Goal: Task Accomplishment & Management: Use online tool/utility

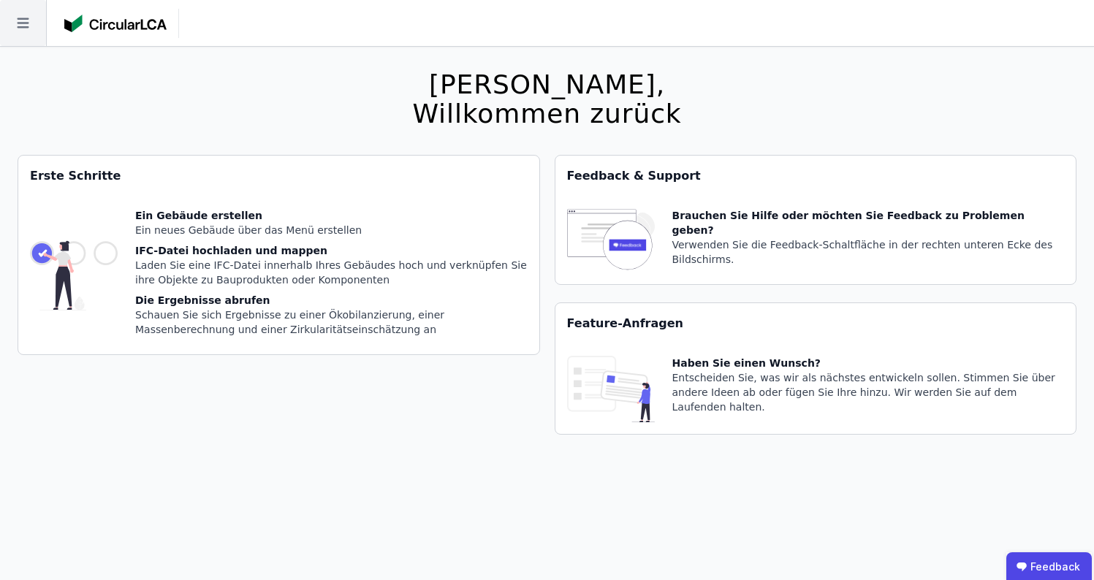
click at [30, 28] on icon at bounding box center [23, 23] width 46 height 46
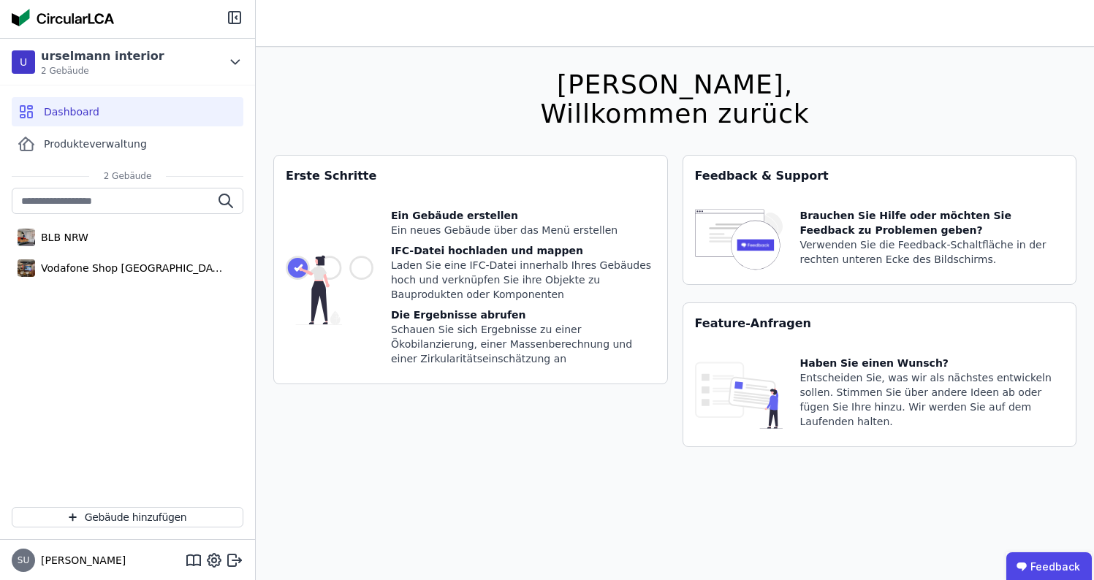
click at [83, 284] on div "BLB NRW Vodafone Shop [GEOGRAPHIC_DATA]" at bounding box center [127, 342] width 255 height 308
click at [91, 275] on div "Vodafone Shop [GEOGRAPHIC_DATA]" at bounding box center [128, 268] width 232 height 29
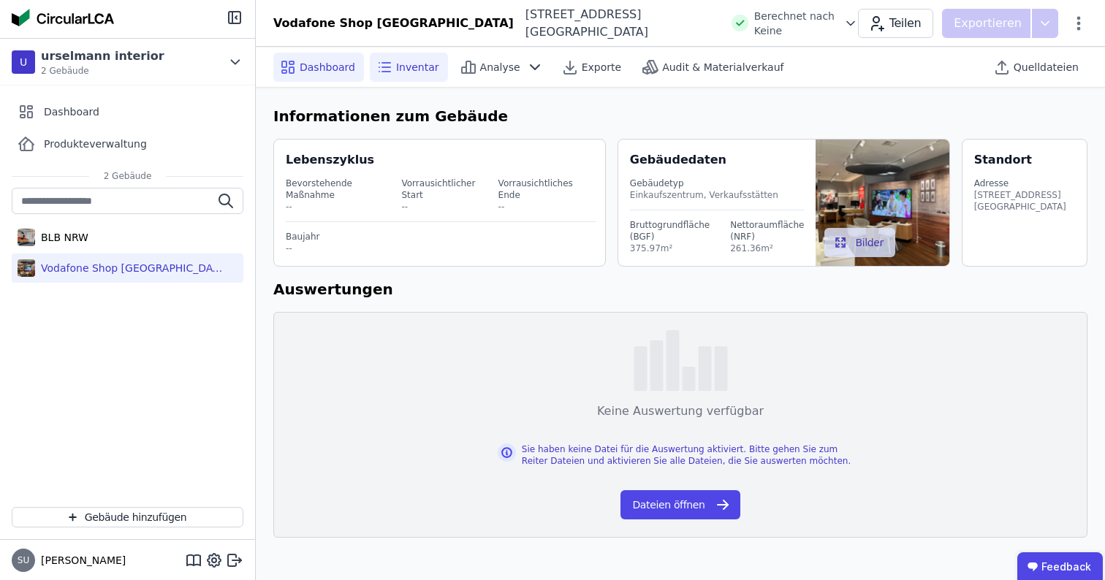
click at [396, 71] on span "Inventar" at bounding box center [417, 67] width 43 height 15
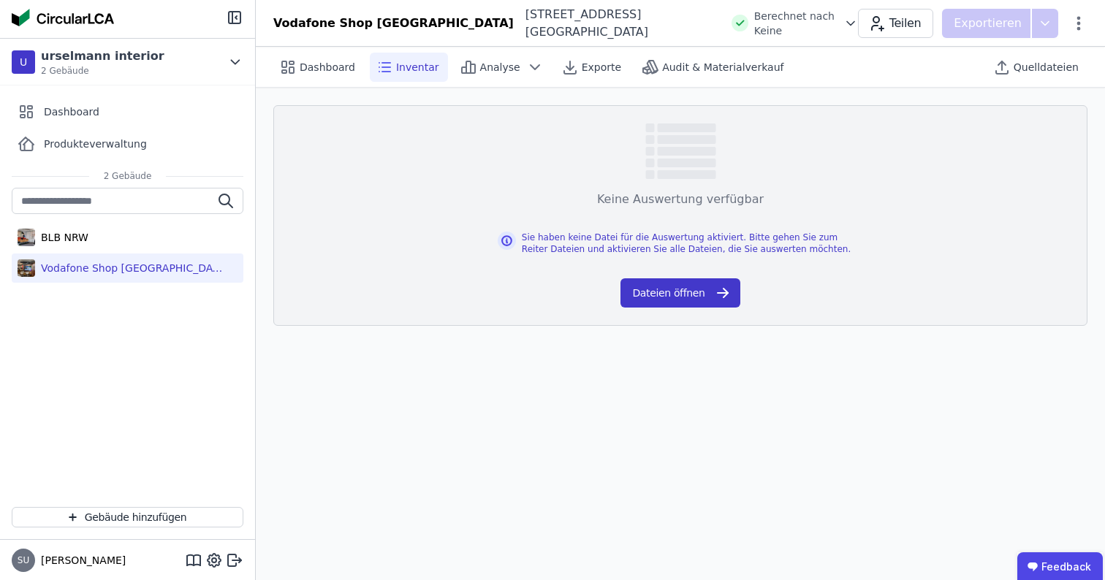
click at [691, 285] on button "Dateien öffnen" at bounding box center [679, 292] width 119 height 29
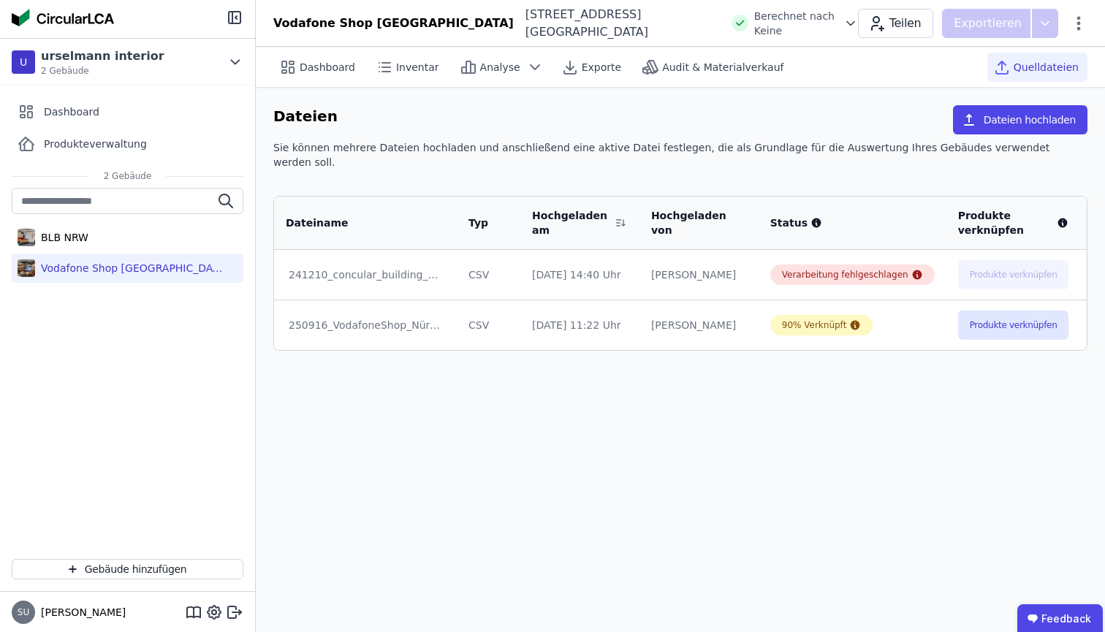
click at [666, 267] on div "[PERSON_NAME]" at bounding box center [699, 274] width 96 height 15
click at [950, 250] on td "Produkte verknüpfen" at bounding box center [1013, 275] width 134 height 50
click at [876, 328] on td "90% Verknüpft" at bounding box center [853, 325] width 188 height 50
click at [1101, 316] on button "button" at bounding box center [1117, 325] width 32 height 18
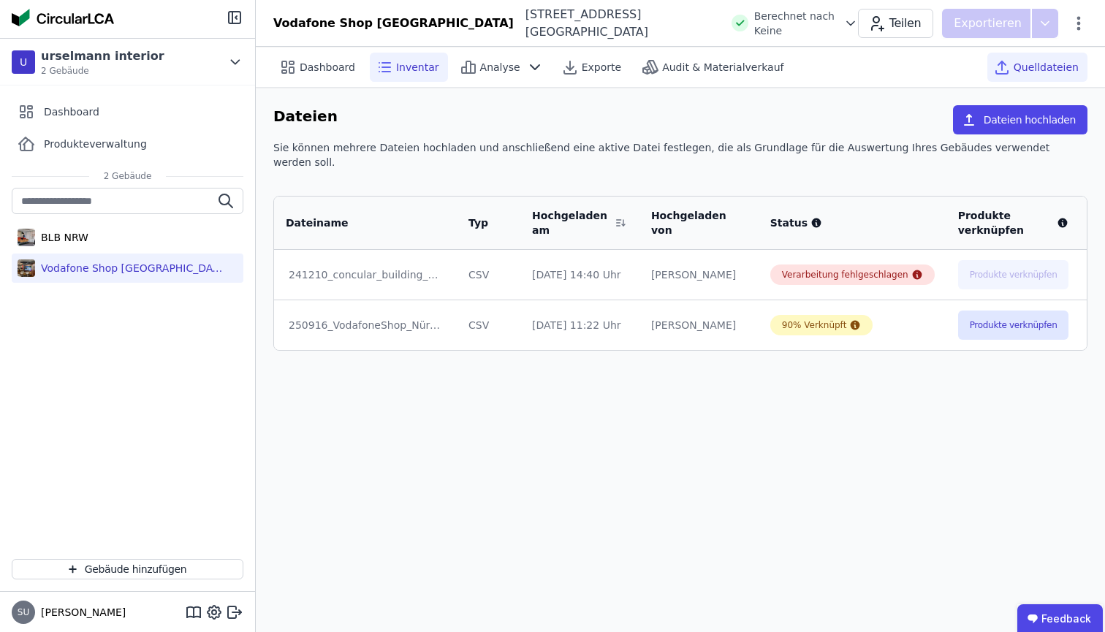
click at [423, 72] on span "Inventar" at bounding box center [417, 67] width 43 height 15
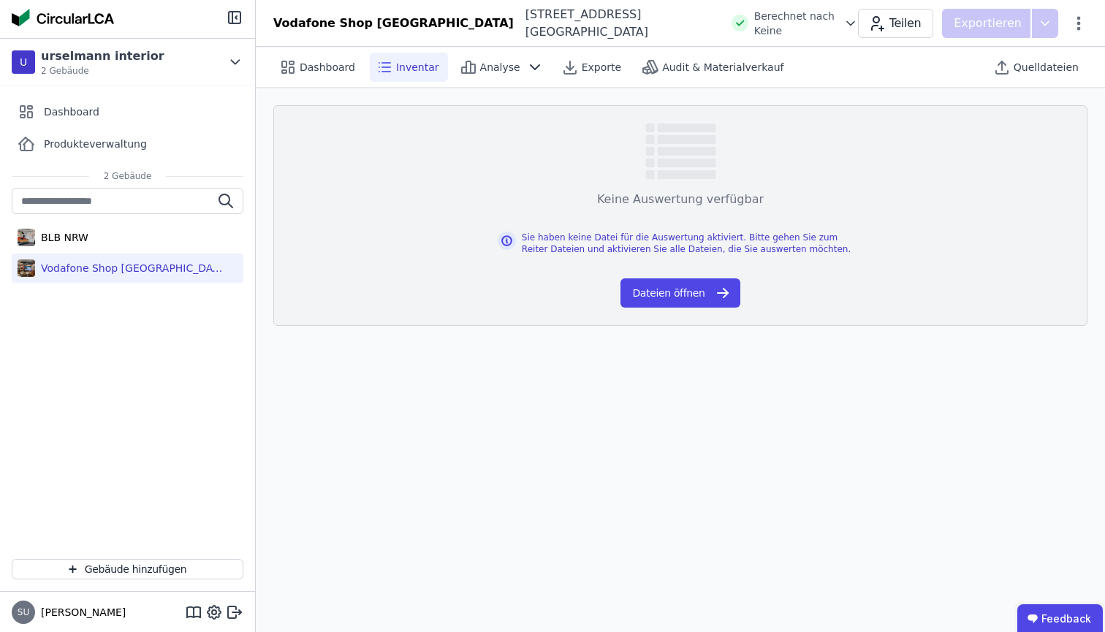
click at [423, 72] on span "Inventar" at bounding box center [417, 67] width 43 height 15
click at [734, 298] on button "Dateien öffnen" at bounding box center [679, 292] width 119 height 29
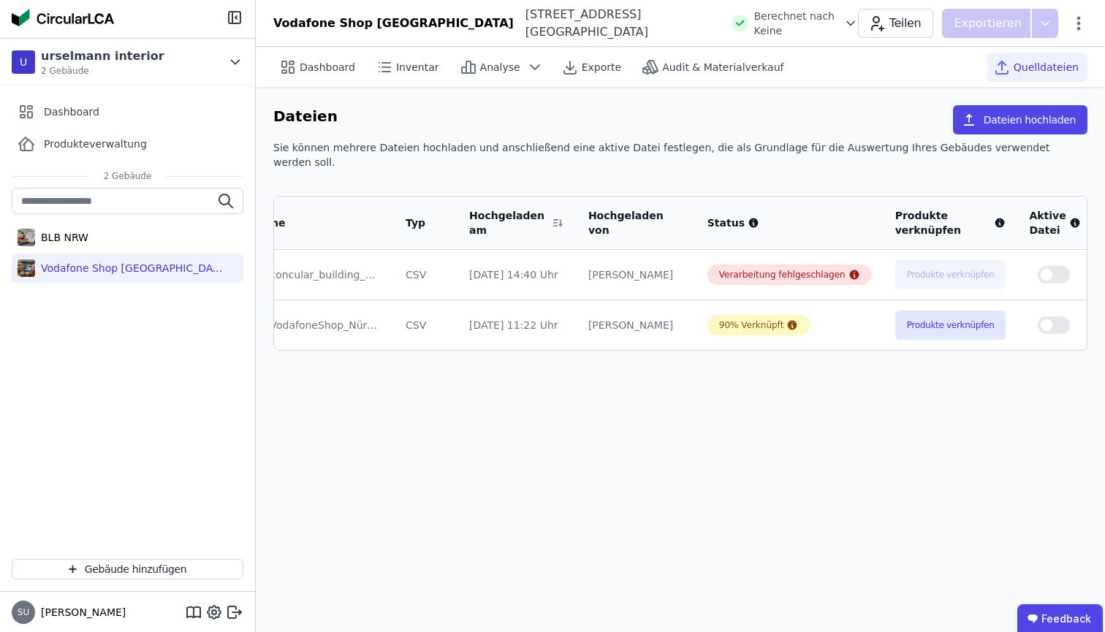
drag, startPoint x: 1077, startPoint y: 261, endPoint x: 1056, endPoint y: 281, distance: 29.0
click at [1104, 268] on icon at bounding box center [1110, 274] width 13 height 13
click at [962, 267] on div "Löschen" at bounding box center [1035, 271] width 146 height 23
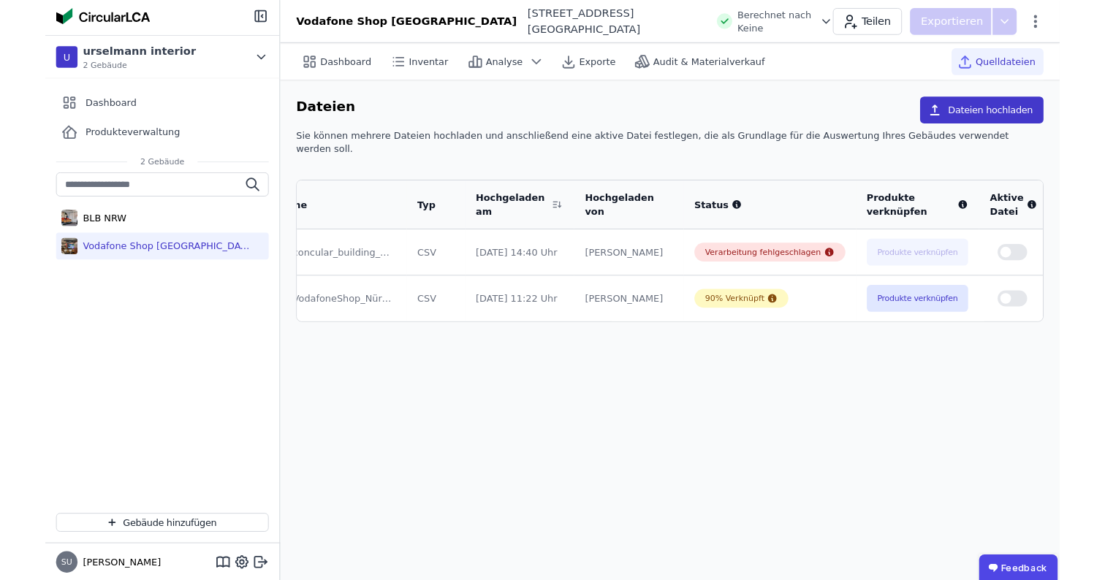
scroll to position [0, 5]
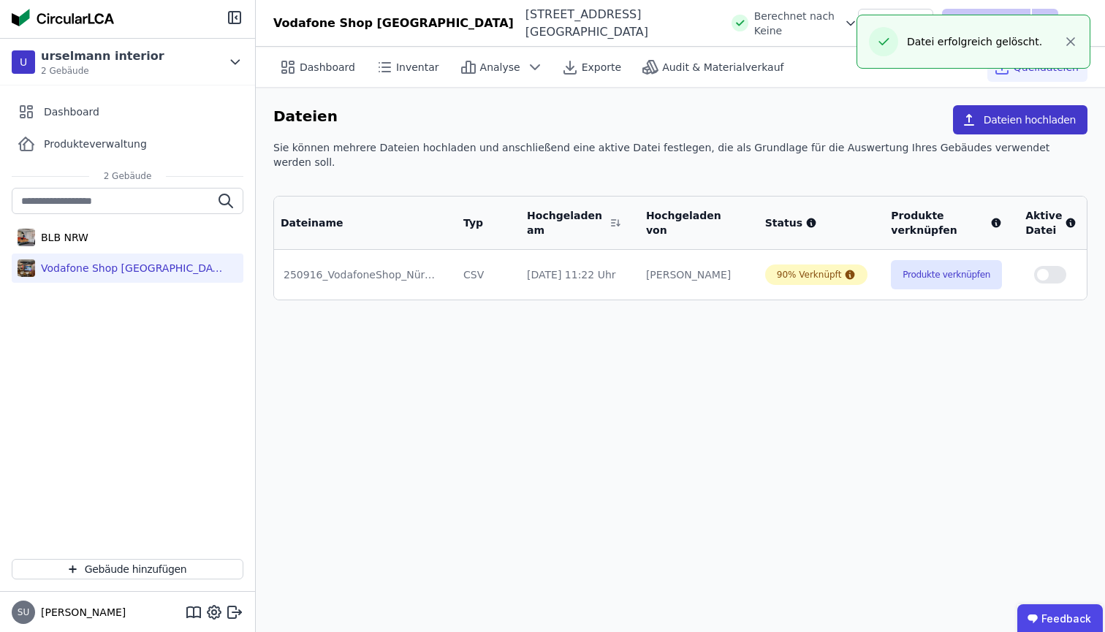
click at [1006, 121] on button "Dateien hochladen" at bounding box center [1020, 119] width 134 height 29
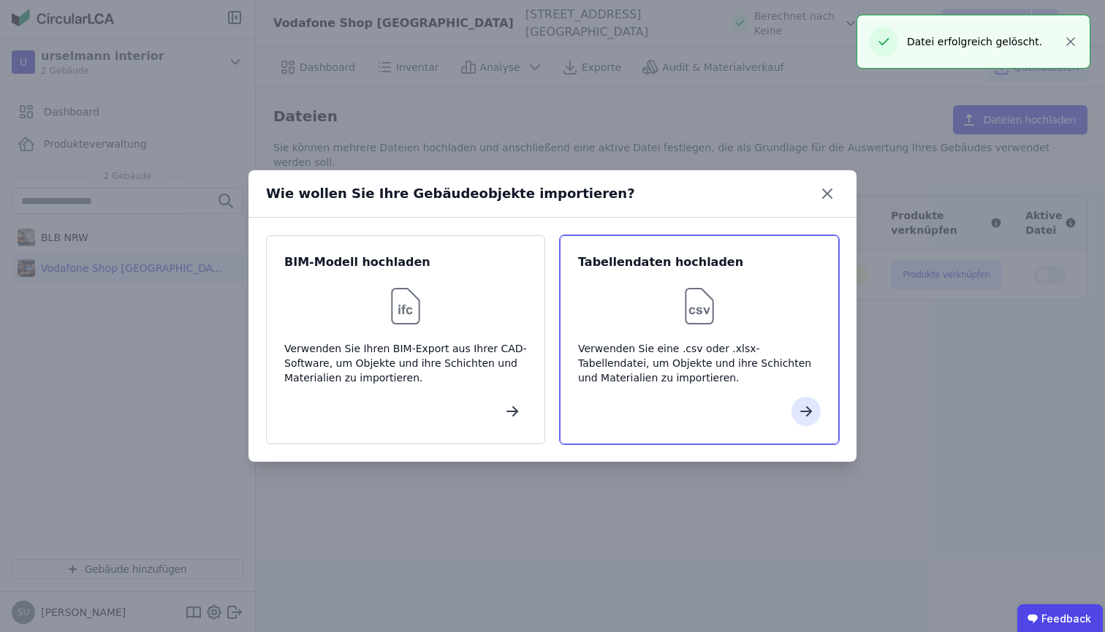
click at [729, 284] on div at bounding box center [699, 306] width 243 height 47
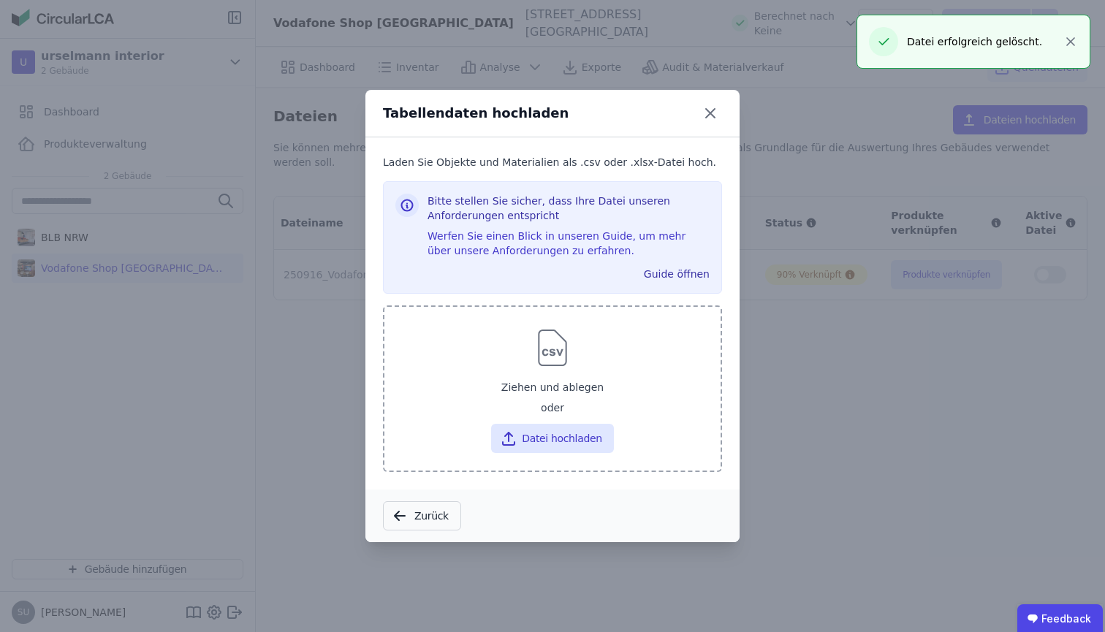
click at [561, 414] on div "oder" at bounding box center [552, 409] width 313 height 18
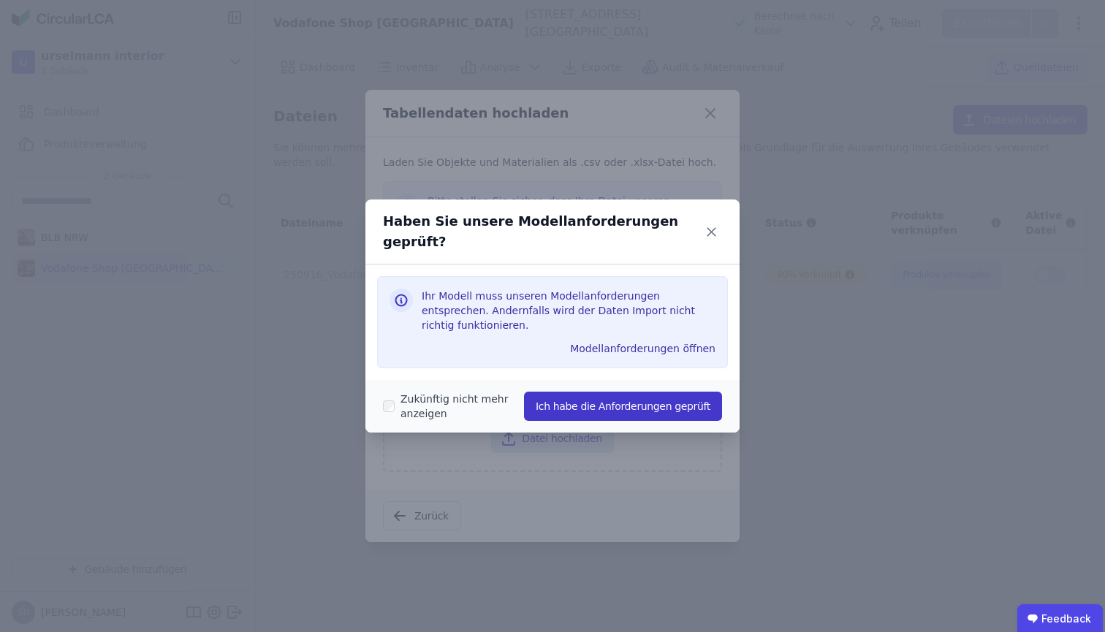
click at [613, 392] on button "Ich habe die Anforderungen geprüft" at bounding box center [623, 406] width 198 height 29
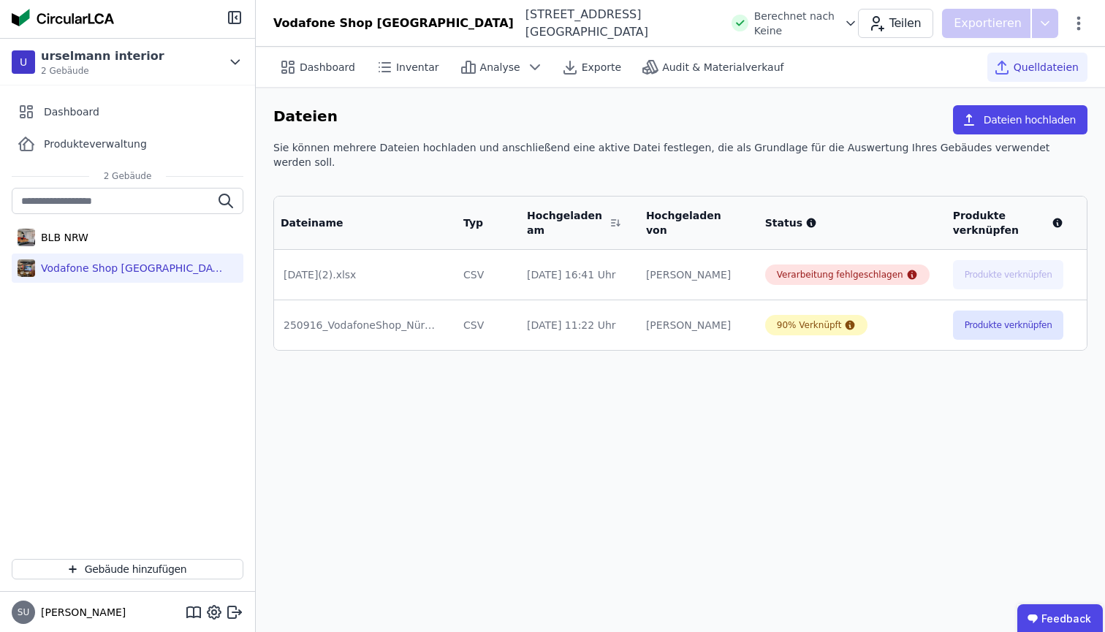
click at [553, 267] on div "[DATE] 16:41 Uhr" at bounding box center [575, 274] width 96 height 15
click at [754, 23] on span "Berechnet nach Keine" at bounding box center [795, 23] width 83 height 29
click at [906, 269] on icon at bounding box center [912, 275] width 12 height 12
click at [1060, 600] on ubdiv "Feedback" at bounding box center [1059, 617] width 85 height 29
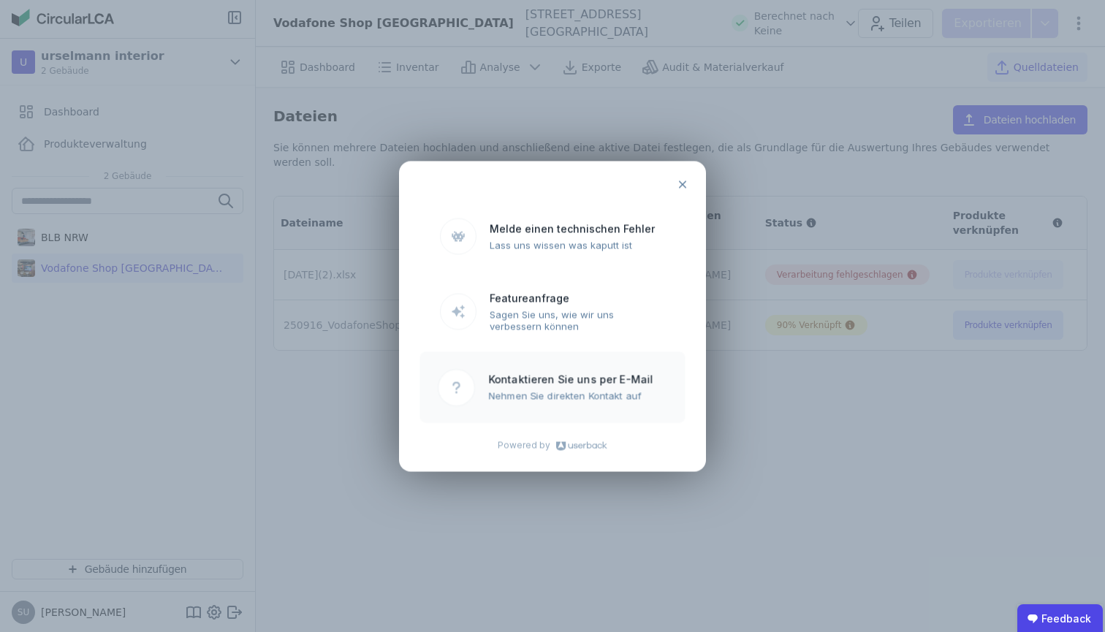
click at [658, 383] on ubdiv "Kontaktieren Sie uns per E-Mail" at bounding box center [577, 379] width 179 height 12
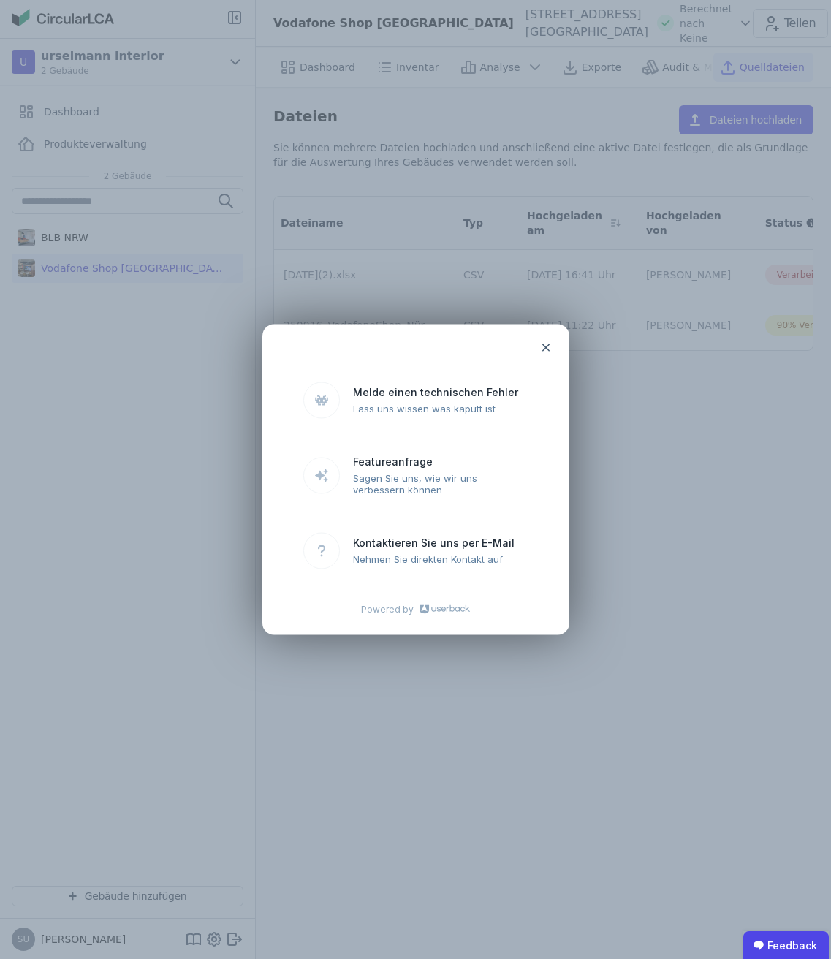
click at [542, 341] on uclosel at bounding box center [545, 347] width 29 height 29
